Goal: Transaction & Acquisition: Obtain resource

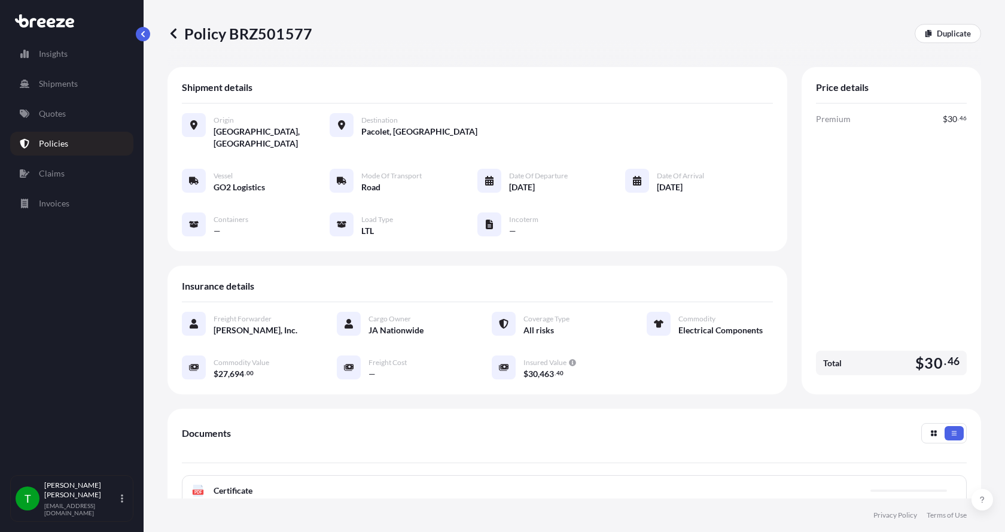
scroll to position [176, 0]
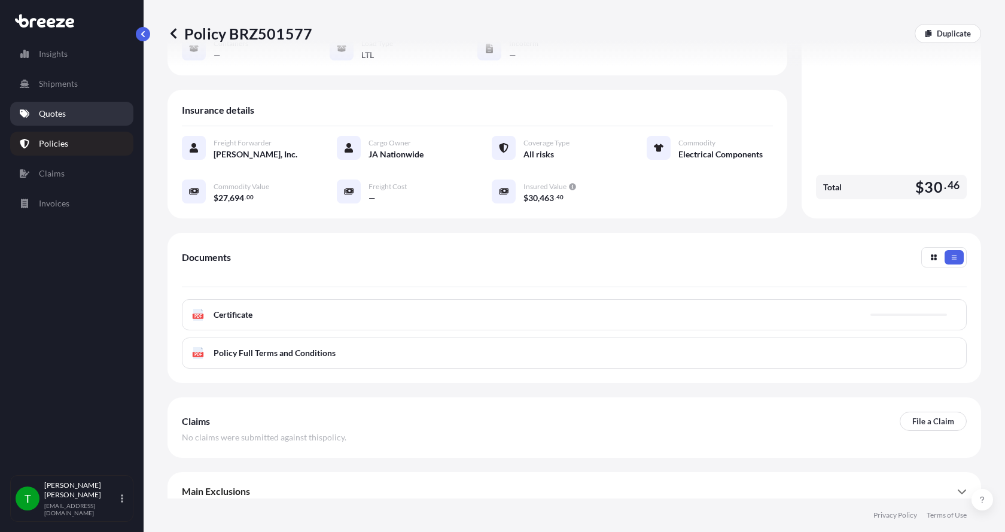
click at [58, 110] on p "Quotes" at bounding box center [52, 114] width 27 height 12
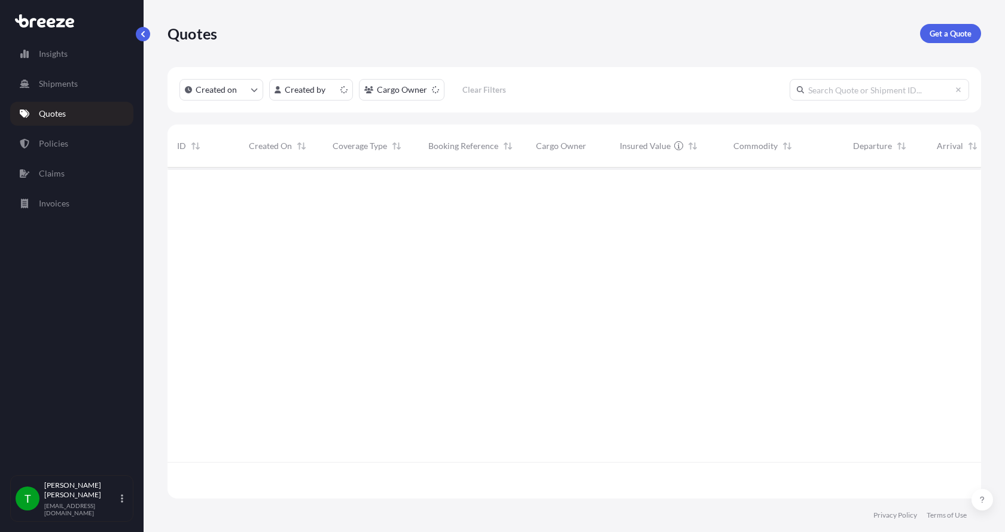
scroll to position [329, 805]
click at [956, 36] on p "Get a Quote" at bounding box center [951, 34] width 42 height 12
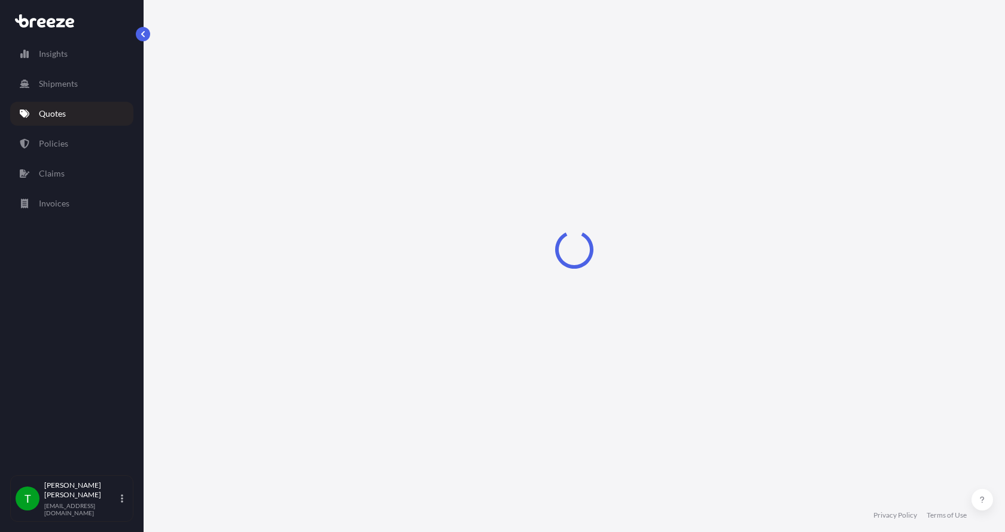
select select "Sea"
select select "1"
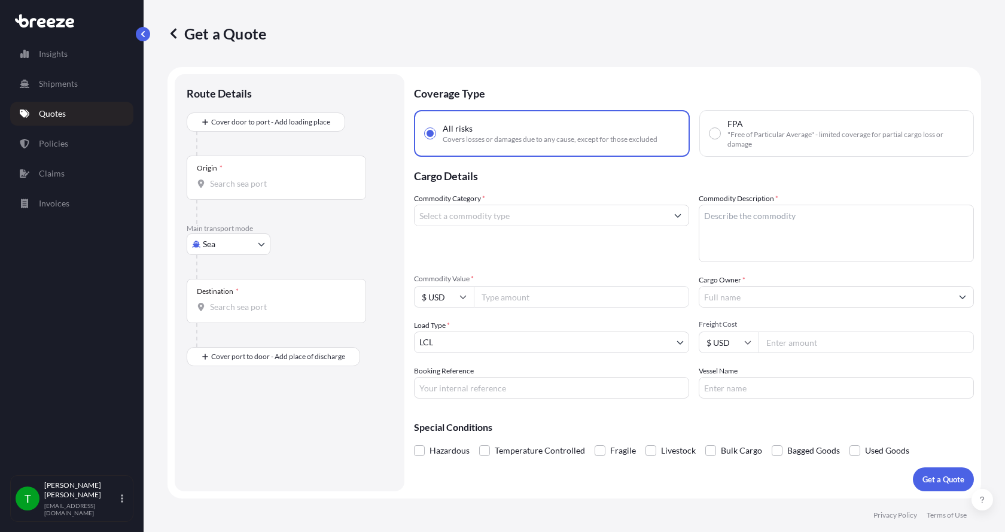
click at [221, 250] on body "Insights Shipments Quotes Policies Claims Invoices T [PERSON_NAME] [EMAIL_ADDRE…" at bounding box center [502, 266] width 1005 height 532
click at [222, 321] on span "Road" at bounding box center [218, 318] width 19 height 12
select select "Road"
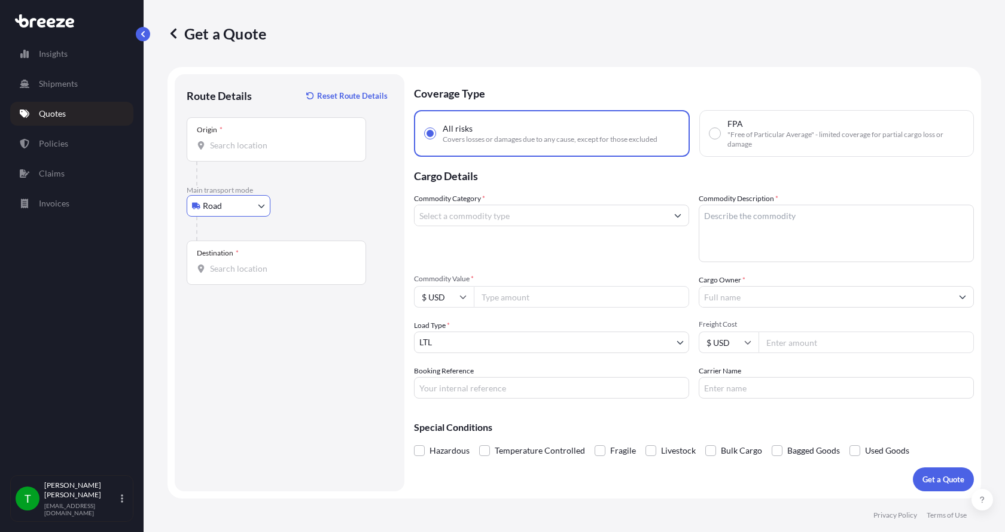
click at [223, 148] on input "Origin *" at bounding box center [280, 145] width 141 height 12
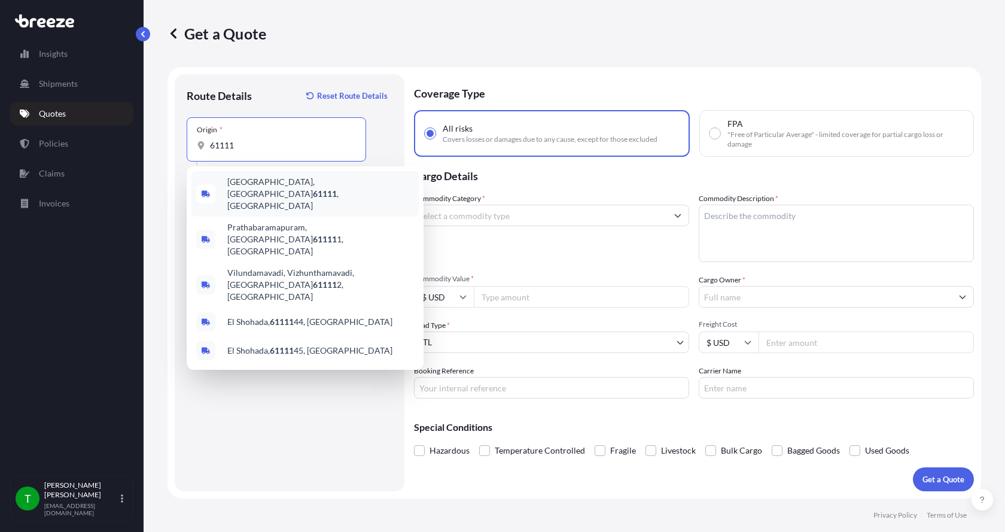
click at [251, 181] on span "[GEOGRAPHIC_DATA] , [GEOGRAPHIC_DATA]" at bounding box center [320, 194] width 187 height 36
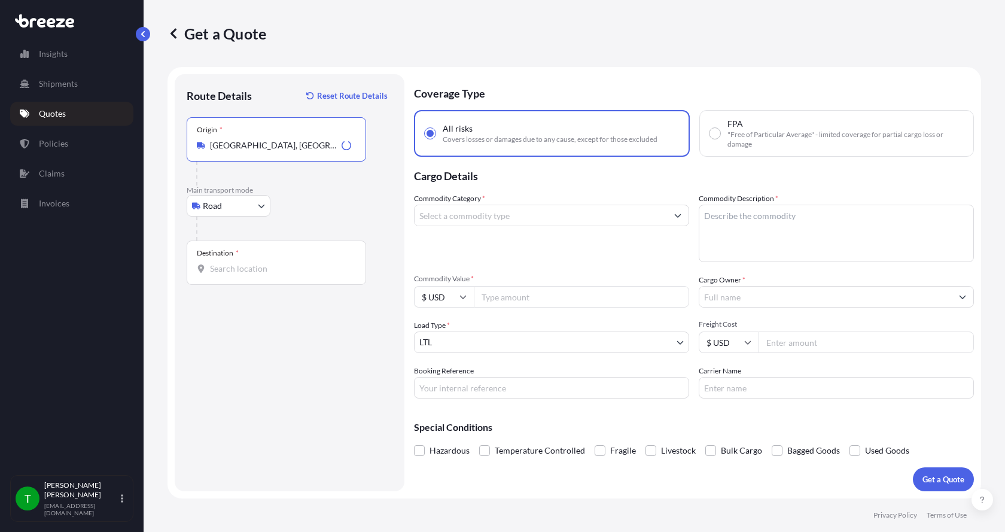
type input "[GEOGRAPHIC_DATA], [GEOGRAPHIC_DATA]"
click at [223, 256] on div "Destination *" at bounding box center [218, 253] width 42 height 10
click at [223, 263] on input "Destination *" at bounding box center [280, 269] width 141 height 12
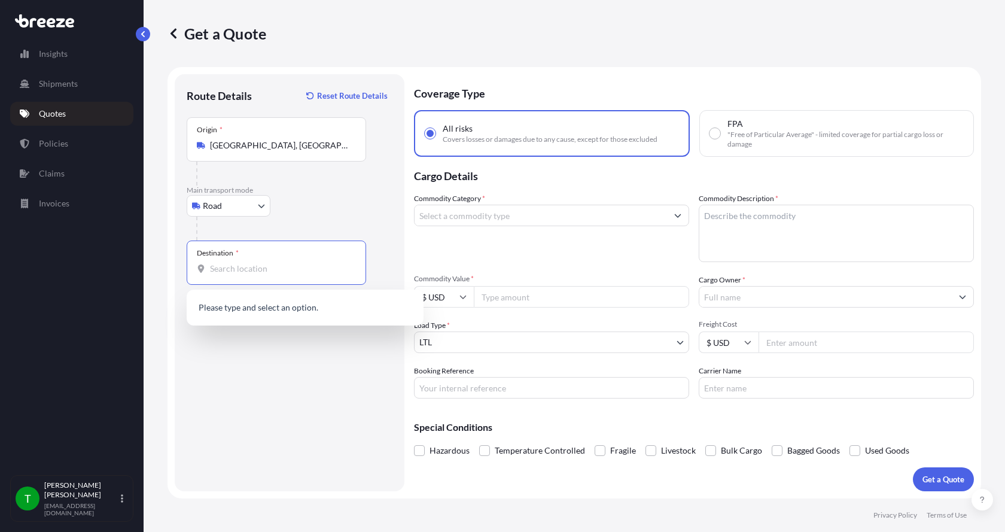
click at [218, 265] on input "Destination *" at bounding box center [280, 269] width 141 height 12
click at [220, 269] on input "Destination *" at bounding box center [280, 269] width 141 height 12
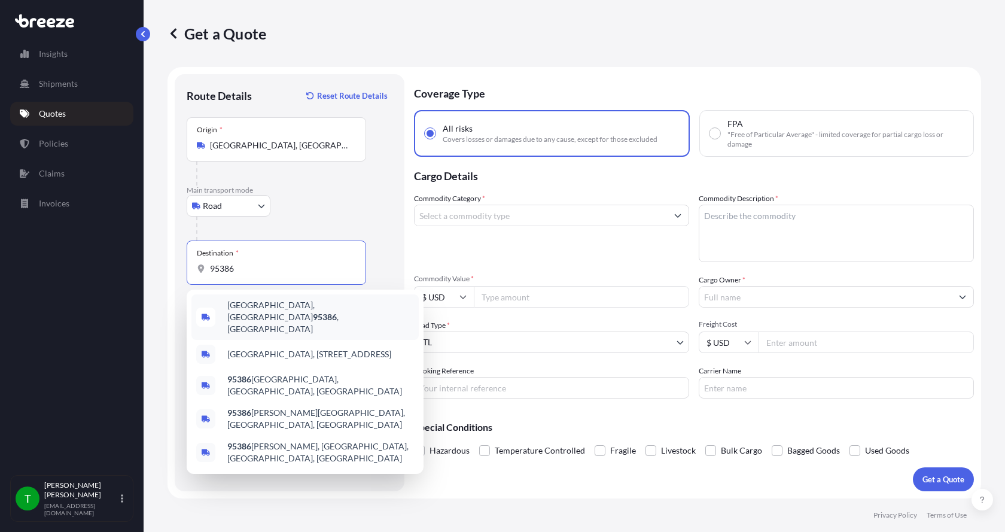
click at [249, 309] on span "[GEOGRAPHIC_DATA], [GEOGRAPHIC_DATA] , [GEOGRAPHIC_DATA]" at bounding box center [320, 317] width 187 height 36
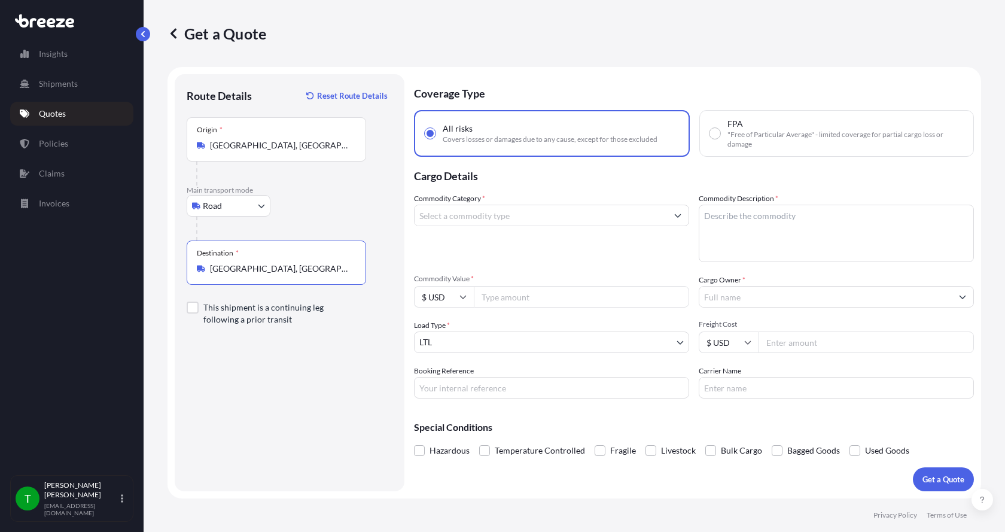
type input "[GEOGRAPHIC_DATA], [GEOGRAPHIC_DATA], [GEOGRAPHIC_DATA]"
click at [429, 215] on input "Commodity Category *" at bounding box center [541, 216] width 253 height 22
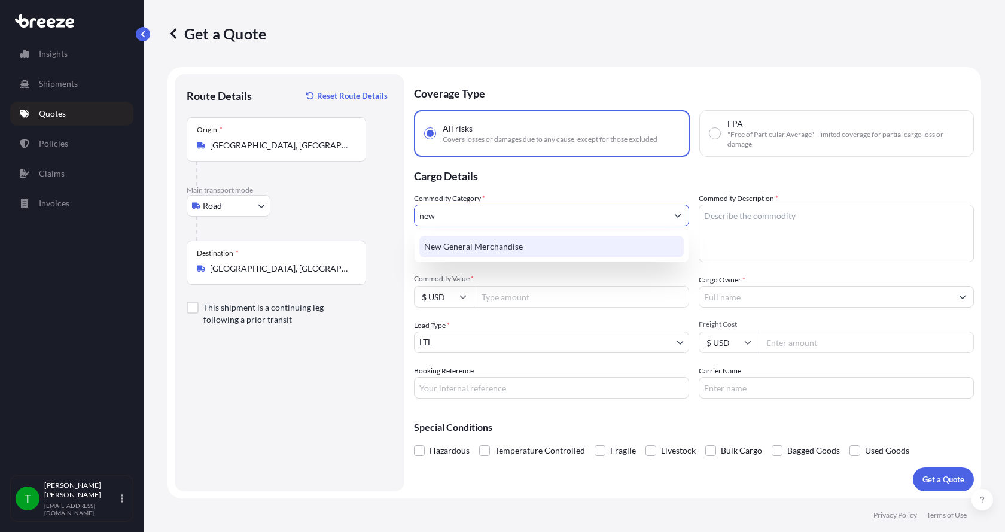
click at [466, 251] on div "New General Merchandise" at bounding box center [551, 247] width 265 height 22
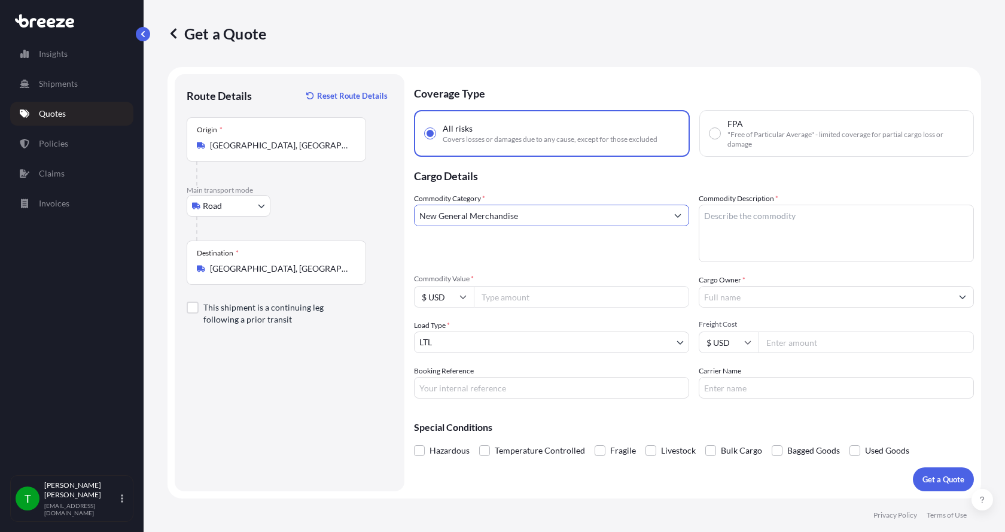
type input "New General Merchandise"
click at [762, 221] on textarea "Commodity Description *" at bounding box center [836, 233] width 275 height 57
type textarea "Motor AER 7.5HP"
click at [521, 300] on input "Commodity Value *" at bounding box center [581, 297] width 215 height 22
click at [504, 299] on input "Commodity Value *" at bounding box center [581, 297] width 215 height 22
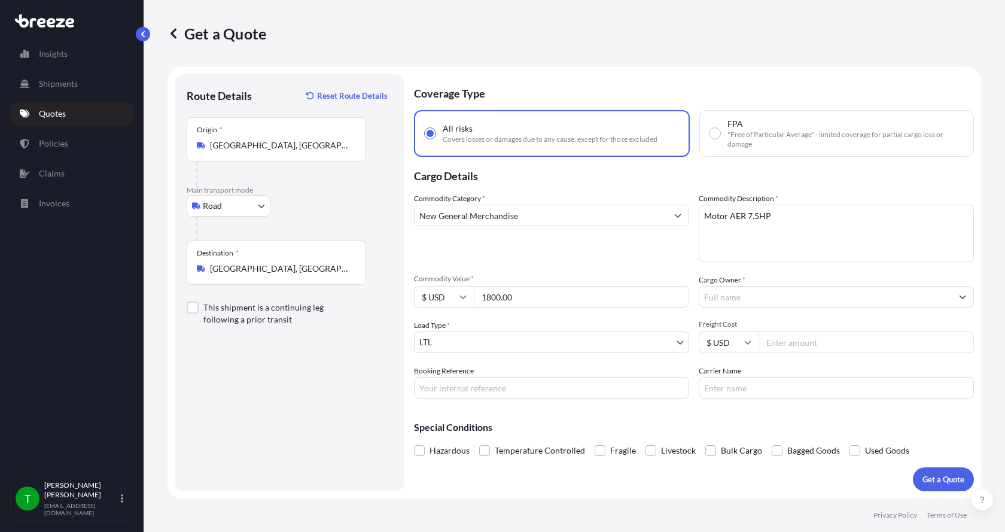
type input "1800.00"
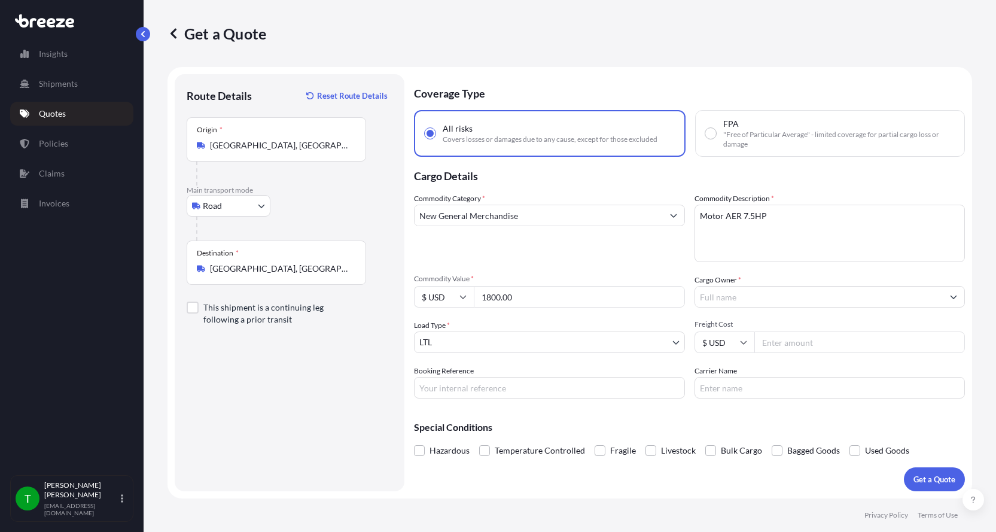
click at [716, 296] on input "Cargo Owner *" at bounding box center [819, 297] width 248 height 22
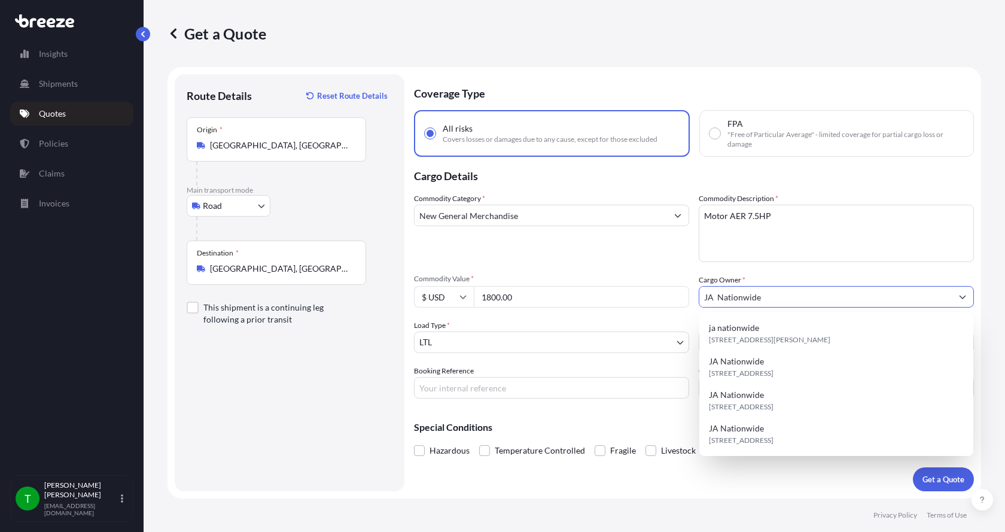
type input "JA Nationwide"
click at [505, 391] on input "Booking Reference" at bounding box center [551, 388] width 275 height 22
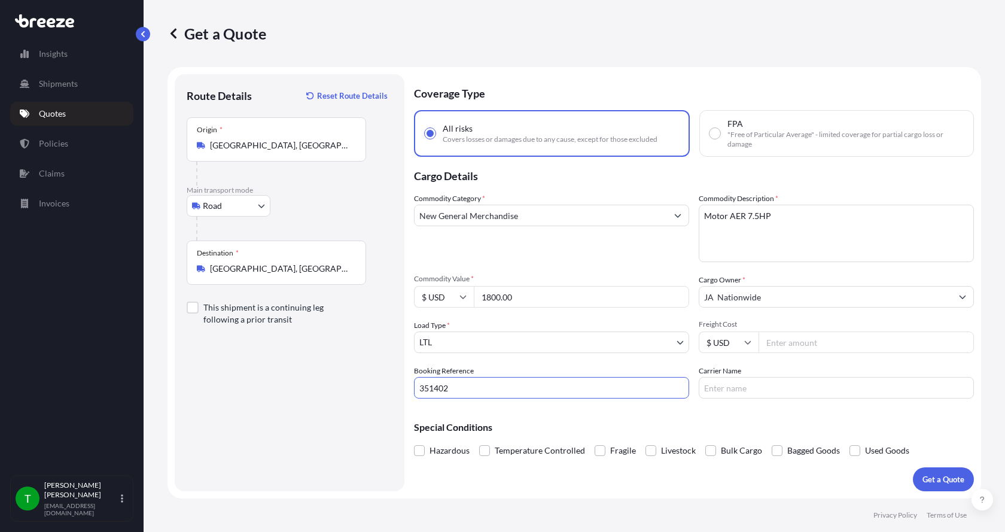
type input "351402"
click at [825, 348] on input "Freight Cost" at bounding box center [866, 343] width 215 height 22
type input "435.00"
click at [746, 385] on input "Carrier Name" at bounding box center [836, 388] width 275 height 22
type input "[PERSON_NAME] Express"
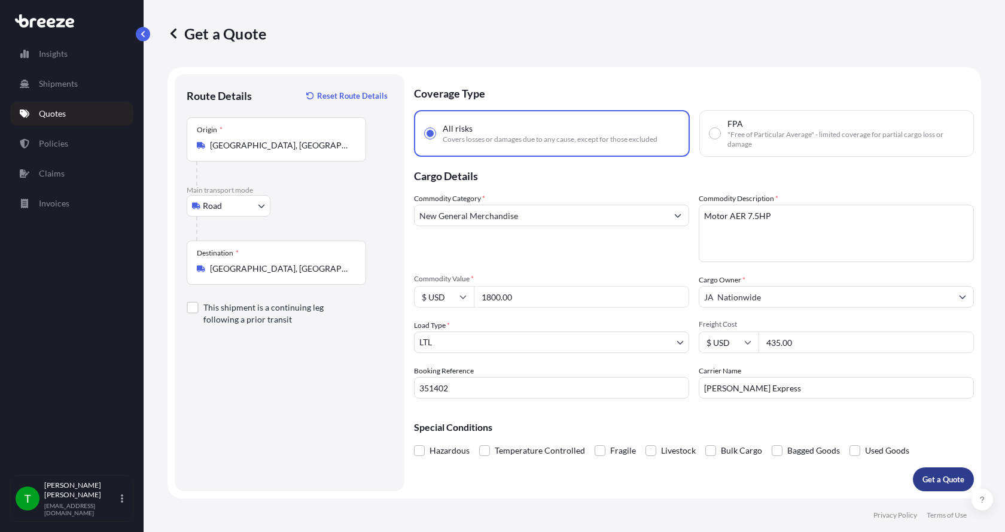
click at [939, 482] on p "Get a Quote" at bounding box center [944, 479] width 42 height 12
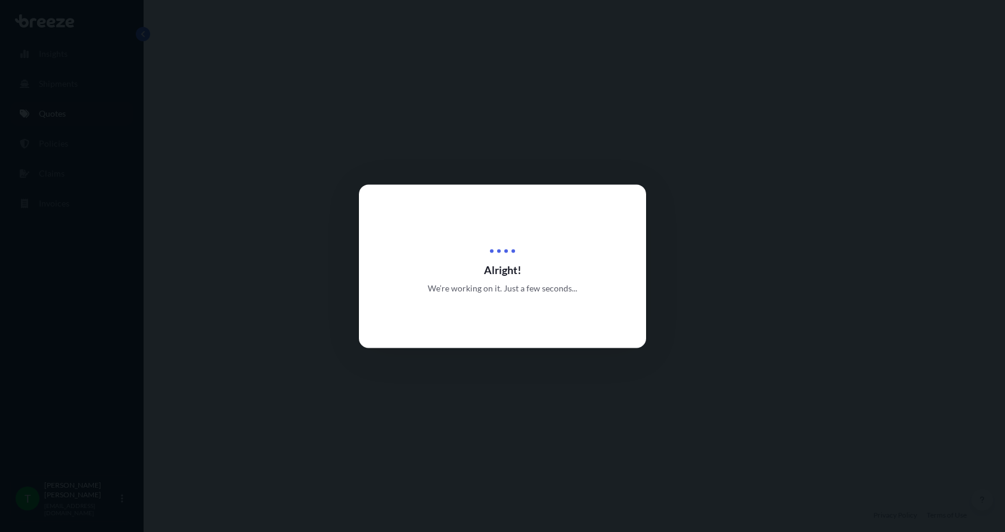
select select "Road"
select select "1"
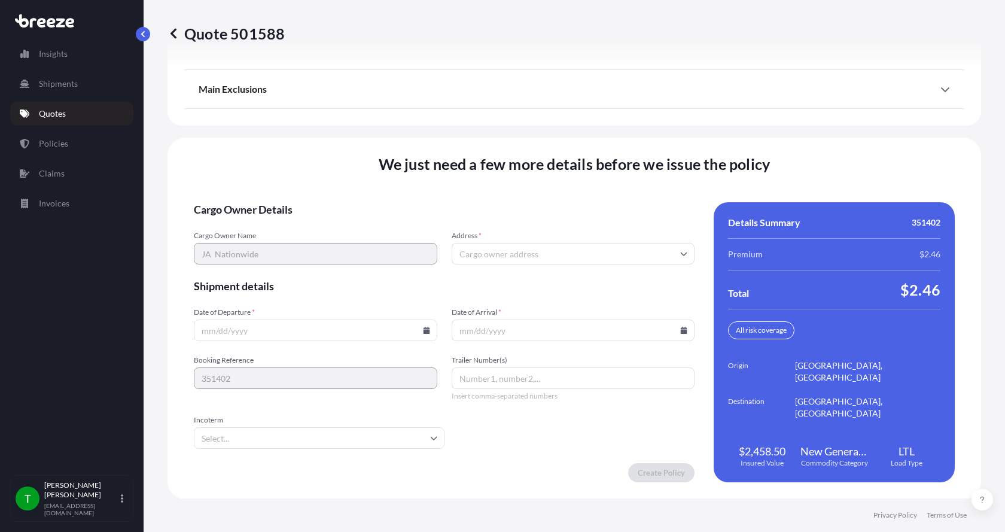
scroll to position [1574, 0]
click at [498, 254] on input "Address *" at bounding box center [574, 253] width 244 height 22
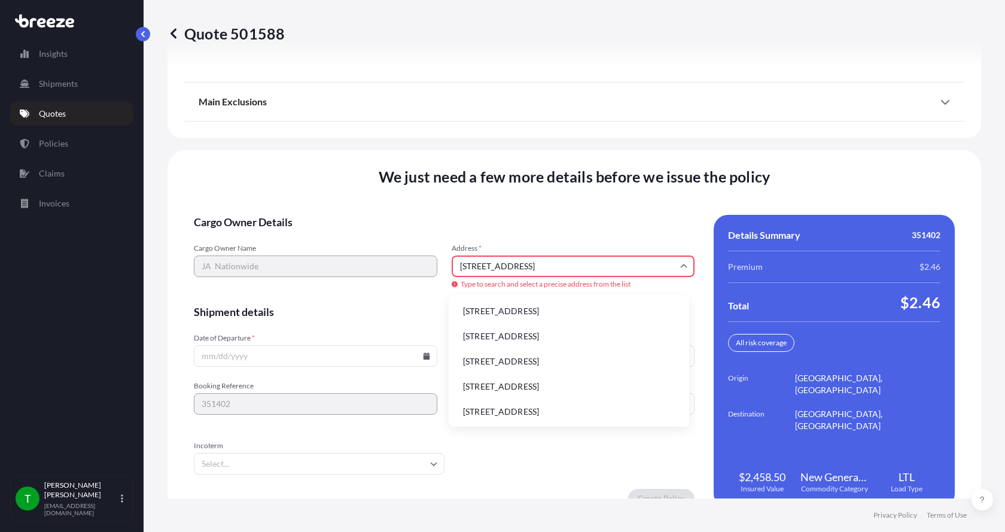
click at [506, 312] on li "[STREET_ADDRESS]" at bounding box center [569, 311] width 231 height 23
type input "[STREET_ADDRESS]"
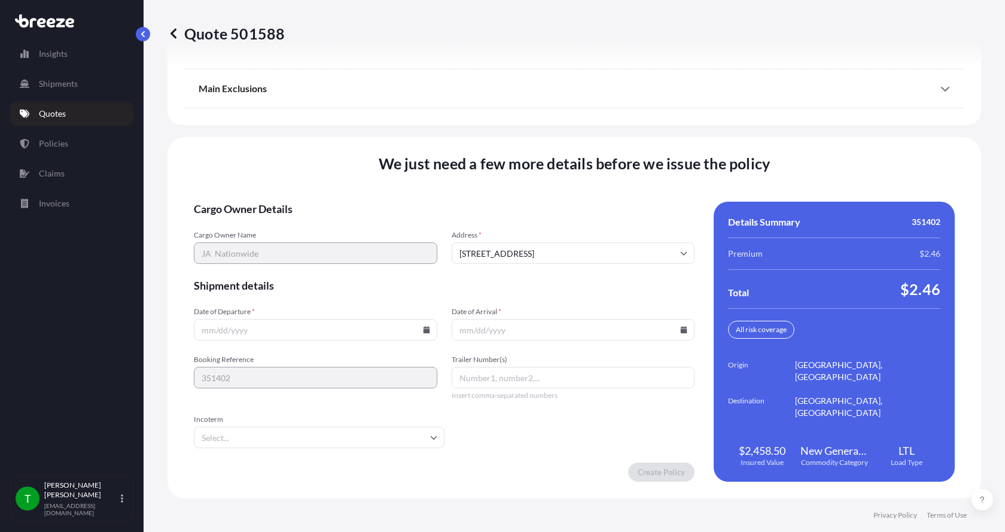
click at [423, 330] on icon at bounding box center [426, 329] width 7 height 7
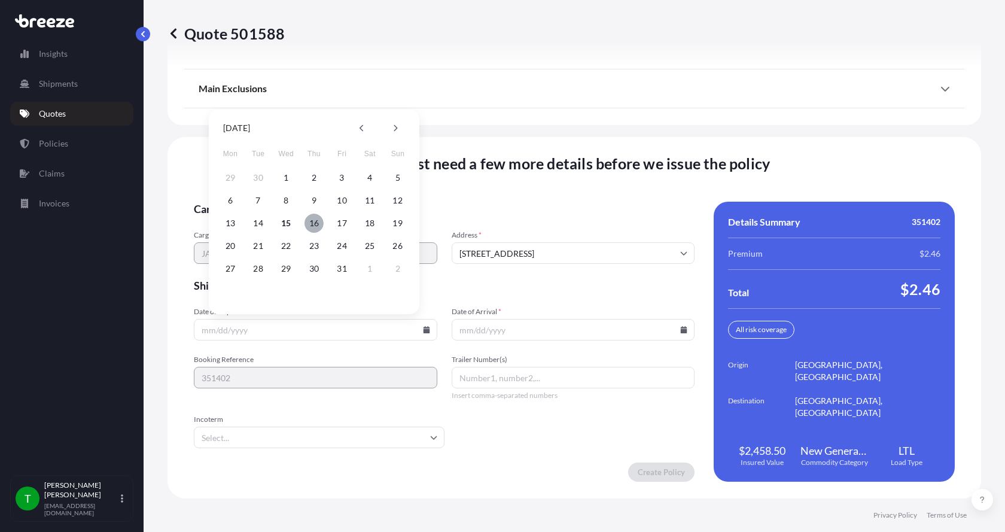
click at [313, 224] on button "16" at bounding box center [314, 223] width 19 height 19
type input "[DATE]"
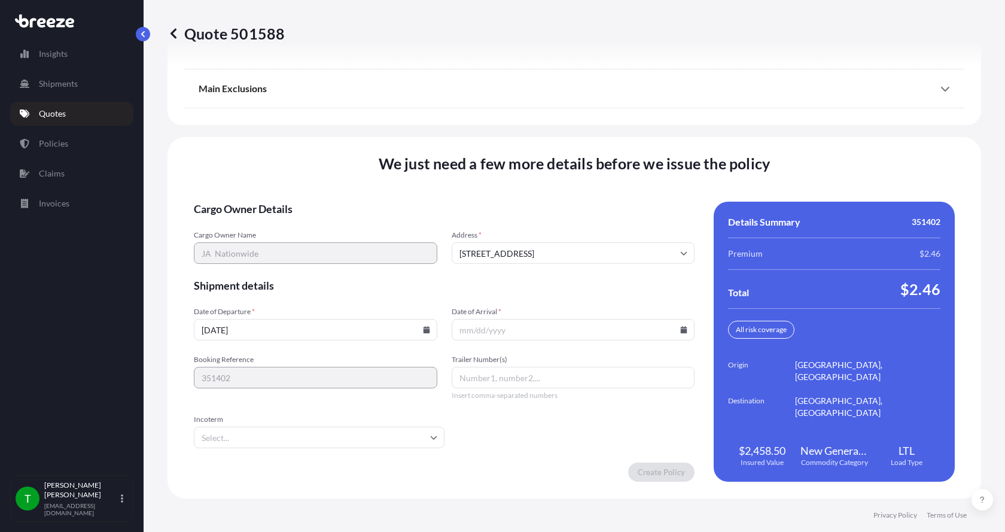
click at [313, 231] on div "29 30 1 2 3 4 5 6 7 8 9 10 11 12 13 14 15 16 17 18 19 20 21 22 23 24 25 26 27 2…" at bounding box center [314, 263] width 144 height 65
click at [681, 331] on icon at bounding box center [684, 329] width 7 height 7
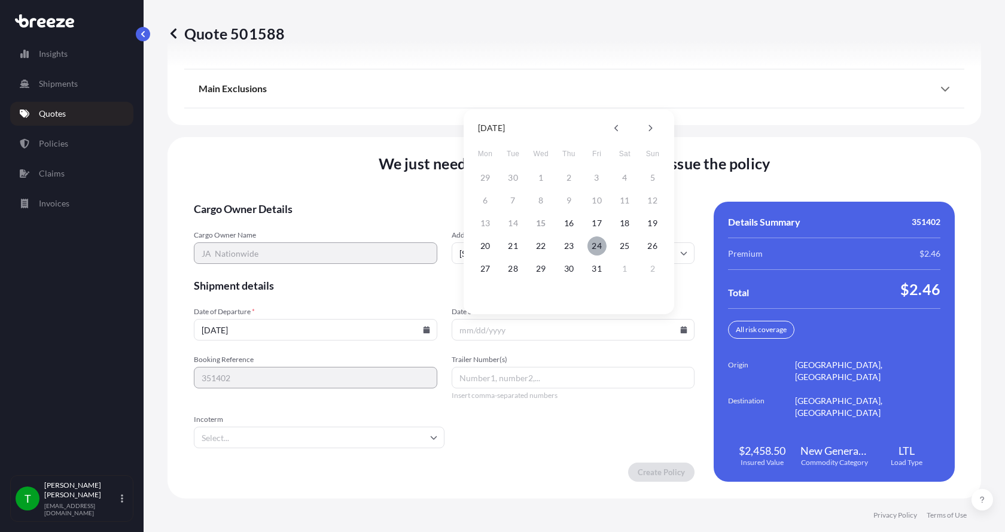
click at [597, 245] on button "24" at bounding box center [597, 245] width 19 height 19
type input "[DATE]"
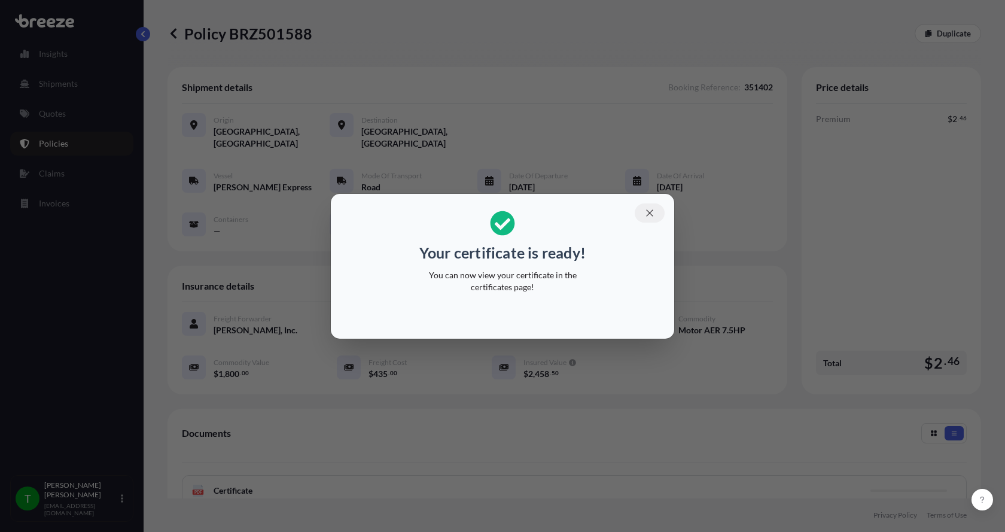
click at [646, 212] on icon "button" at bounding box center [650, 213] width 11 height 11
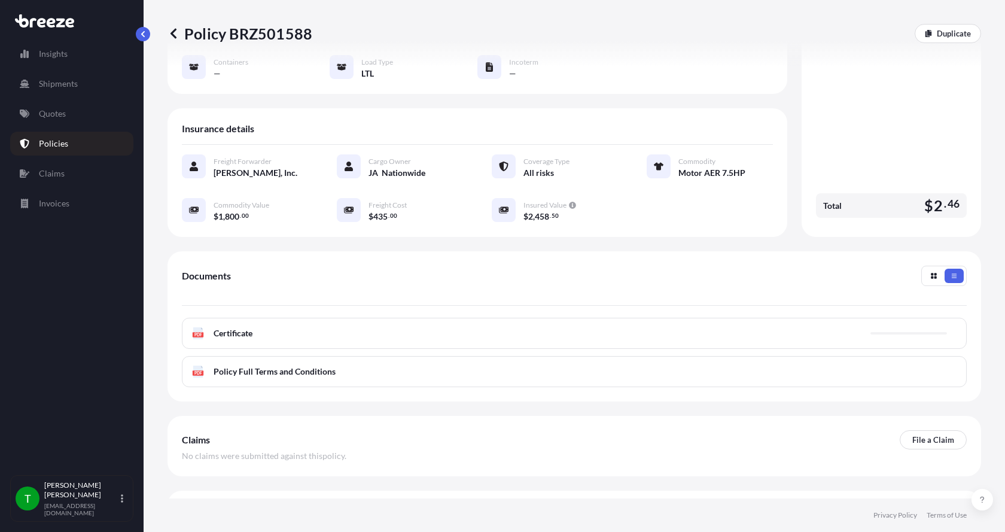
scroll to position [176, 0]
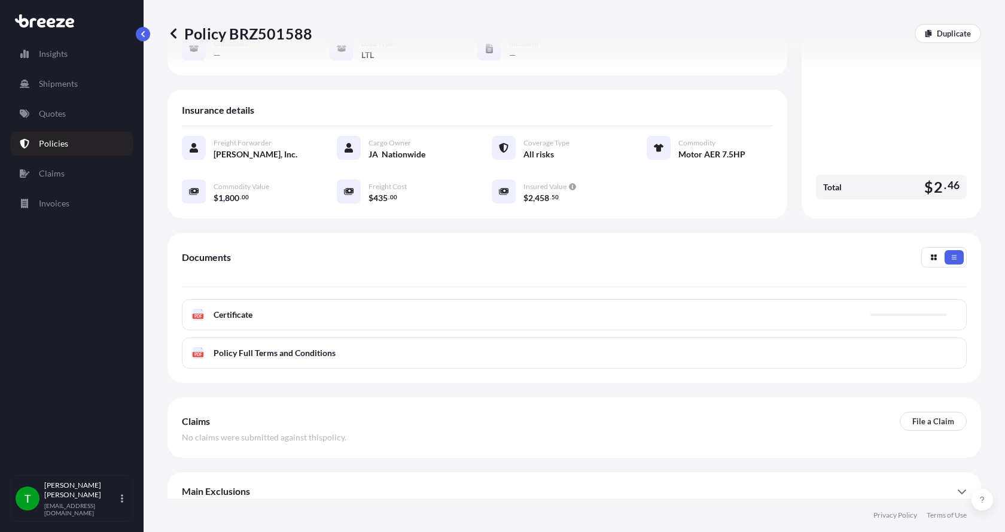
click at [215, 309] on span "Certificate" at bounding box center [233, 315] width 39 height 12
click at [201, 309] on icon at bounding box center [202, 310] width 2 height 2
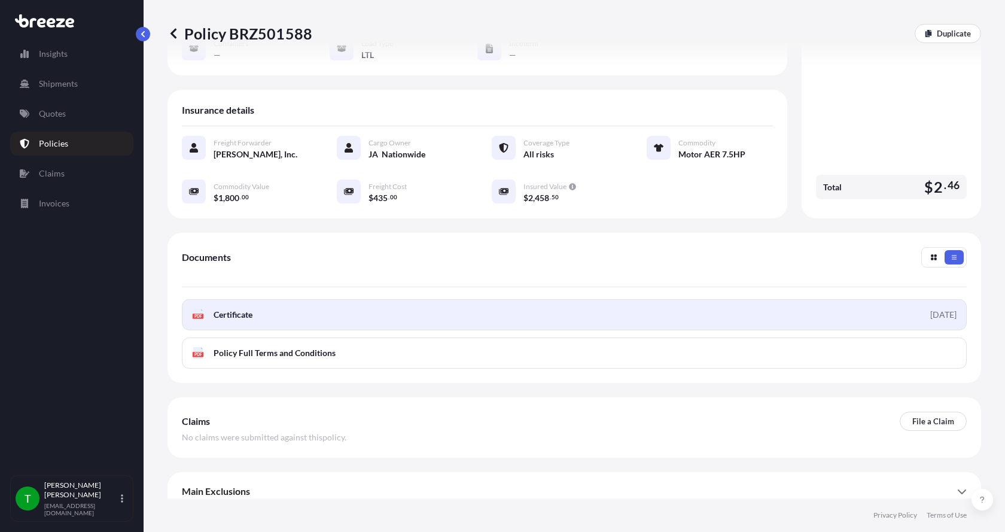
click at [209, 309] on div "PDF Certificate" at bounding box center [222, 315] width 60 height 12
